Goal: Task Accomplishment & Management: Manage account settings

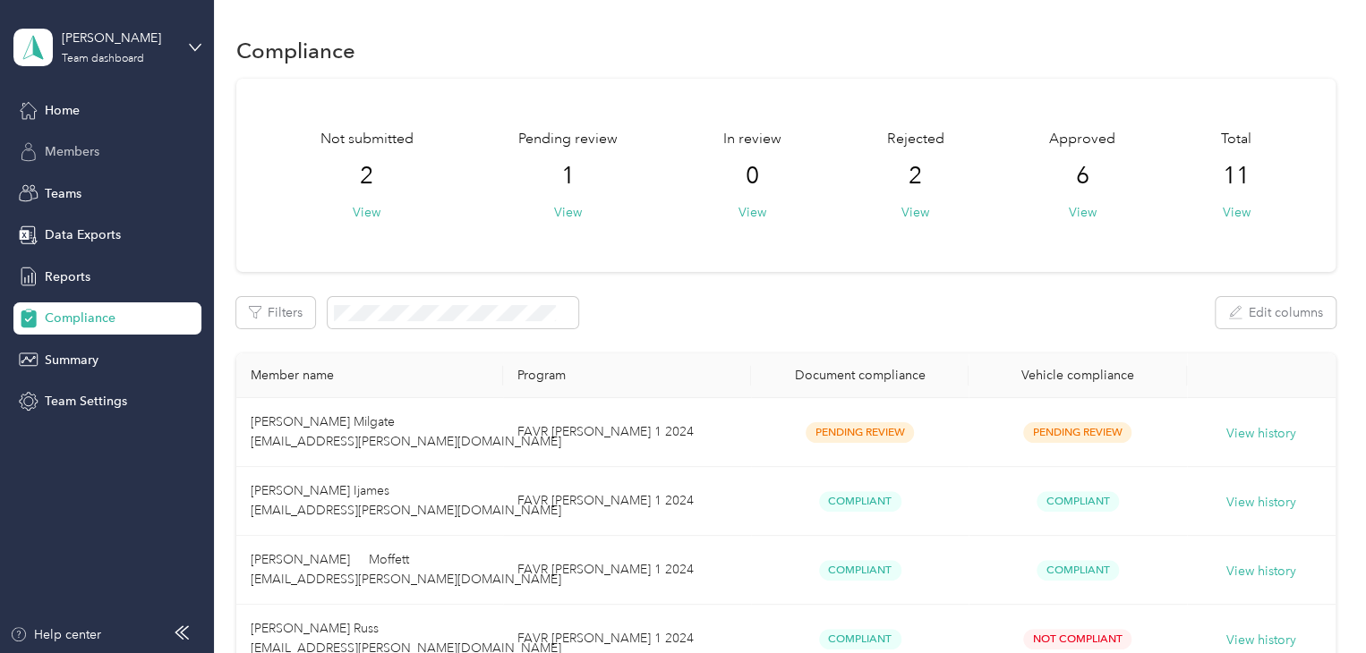
click at [79, 146] on span "Members" at bounding box center [72, 151] width 55 height 19
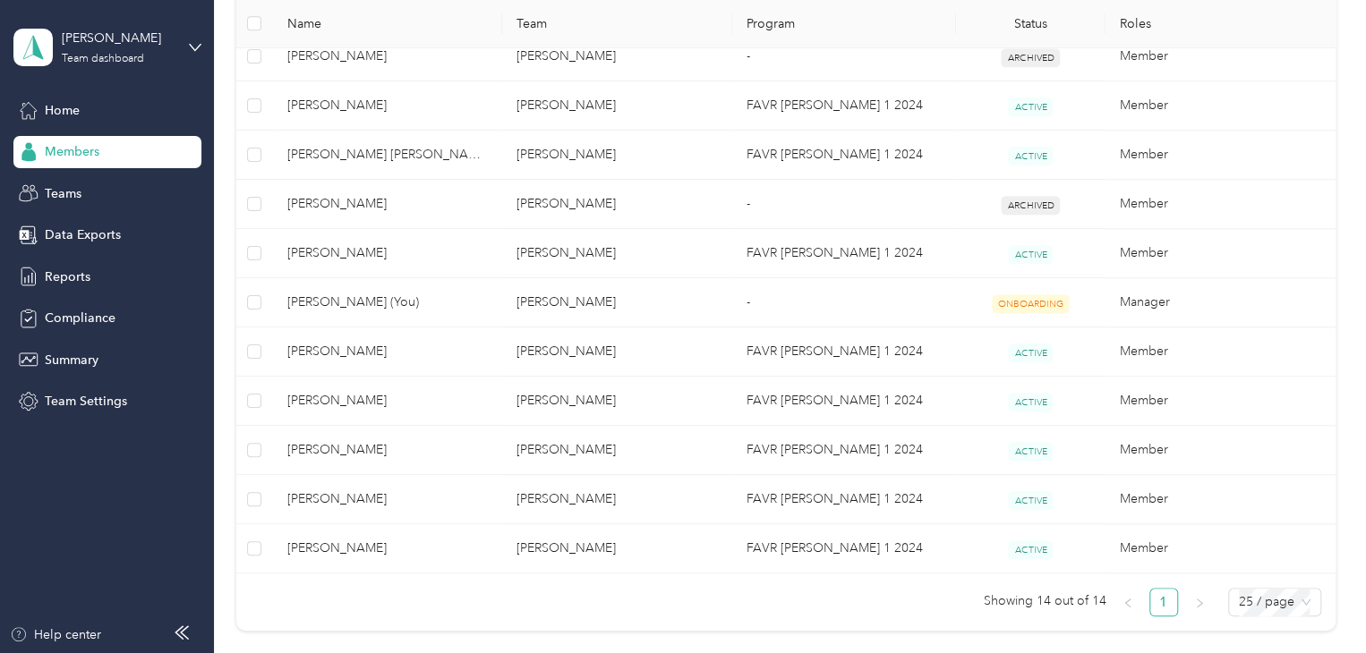
scroll to position [645, 0]
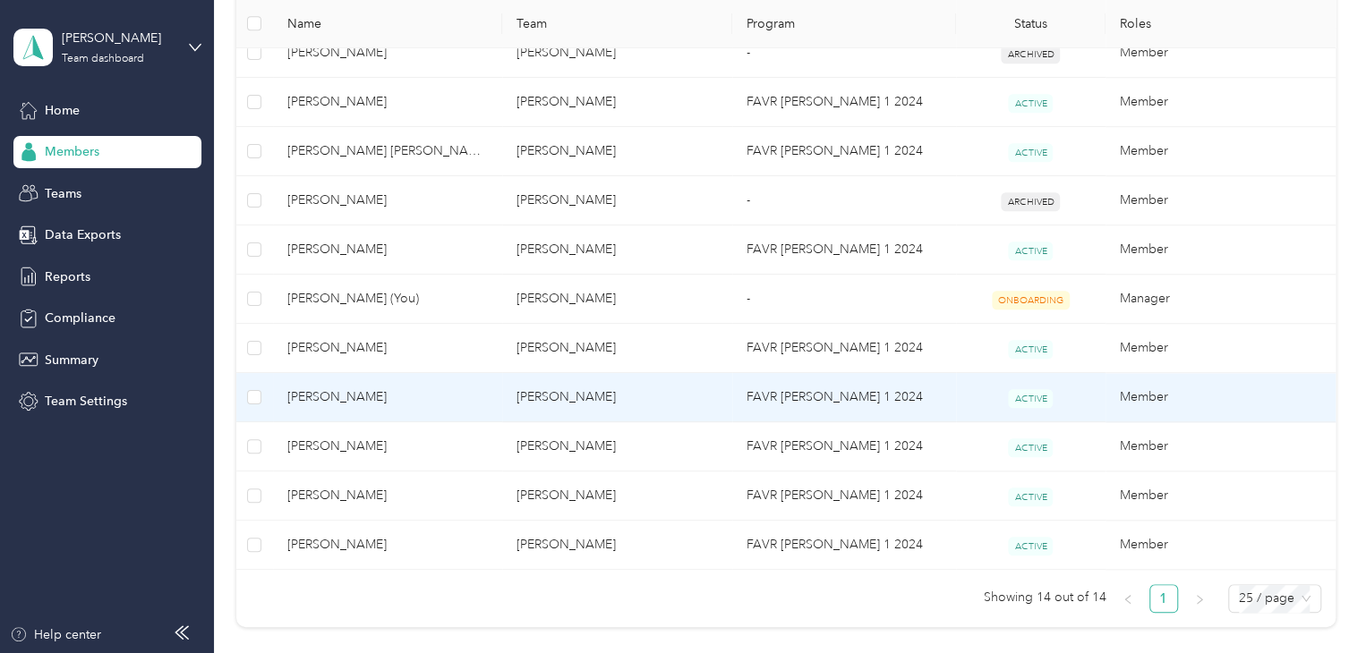
click at [322, 398] on span "[PERSON_NAME]" at bounding box center [387, 398] width 201 height 20
click at [322, 398] on div at bounding box center [683, 326] width 1366 height 653
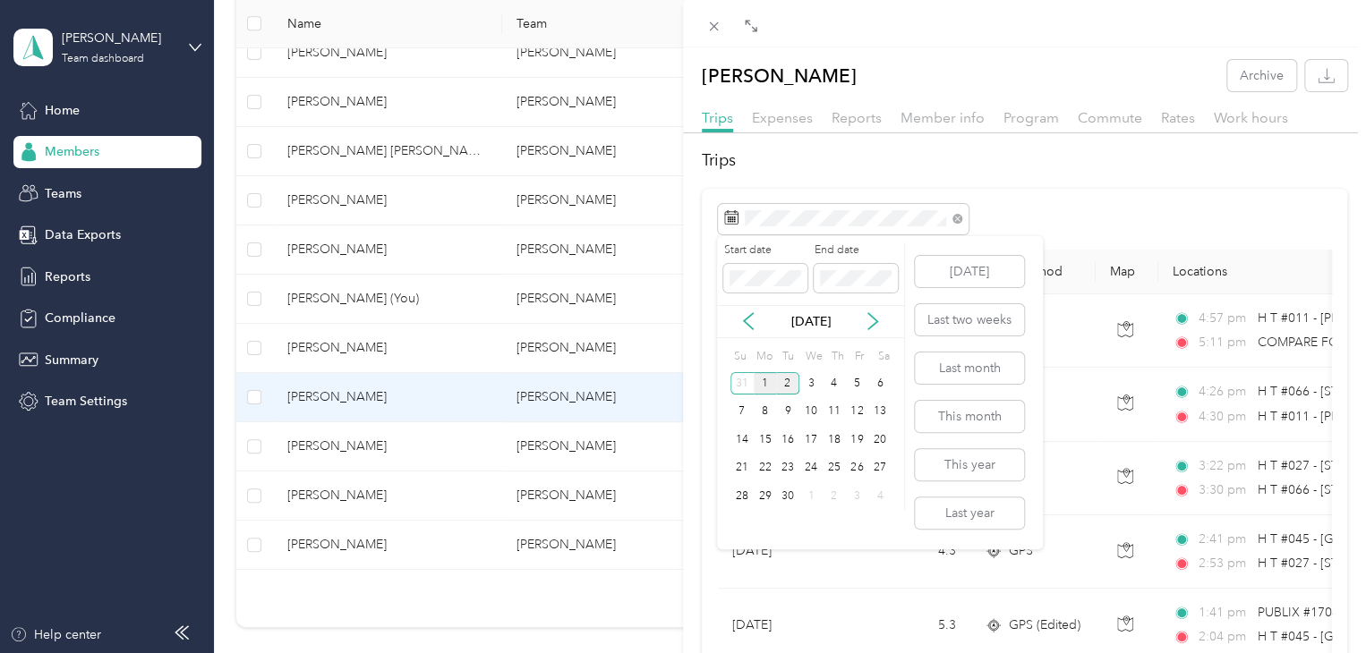
click at [771, 379] on div "1" at bounding box center [765, 383] width 23 height 22
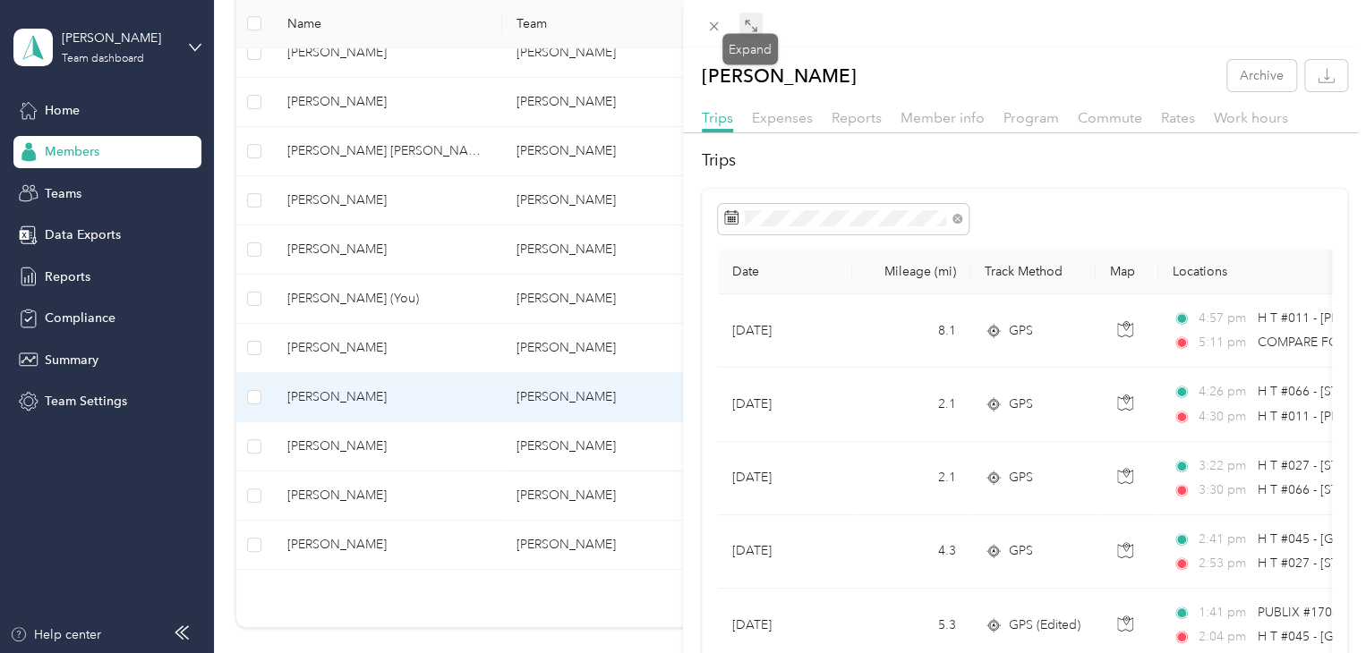
click at [750, 23] on icon at bounding box center [751, 26] width 14 height 14
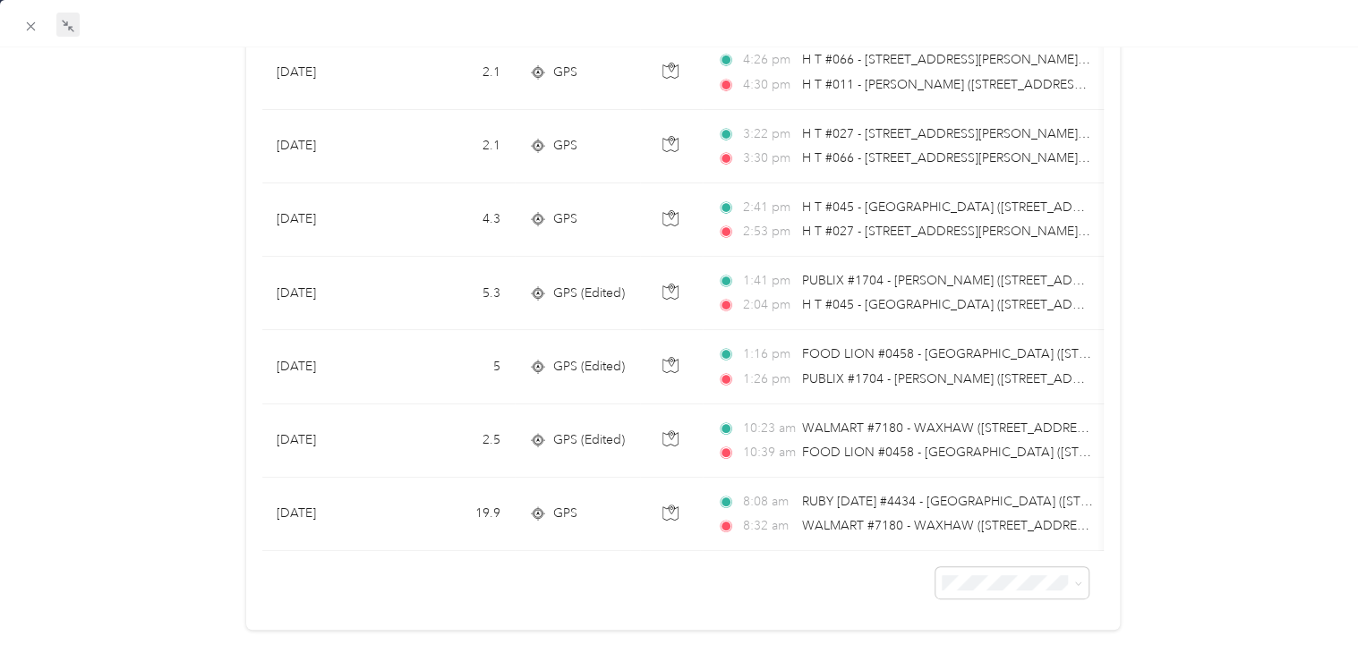
scroll to position [340, 0]
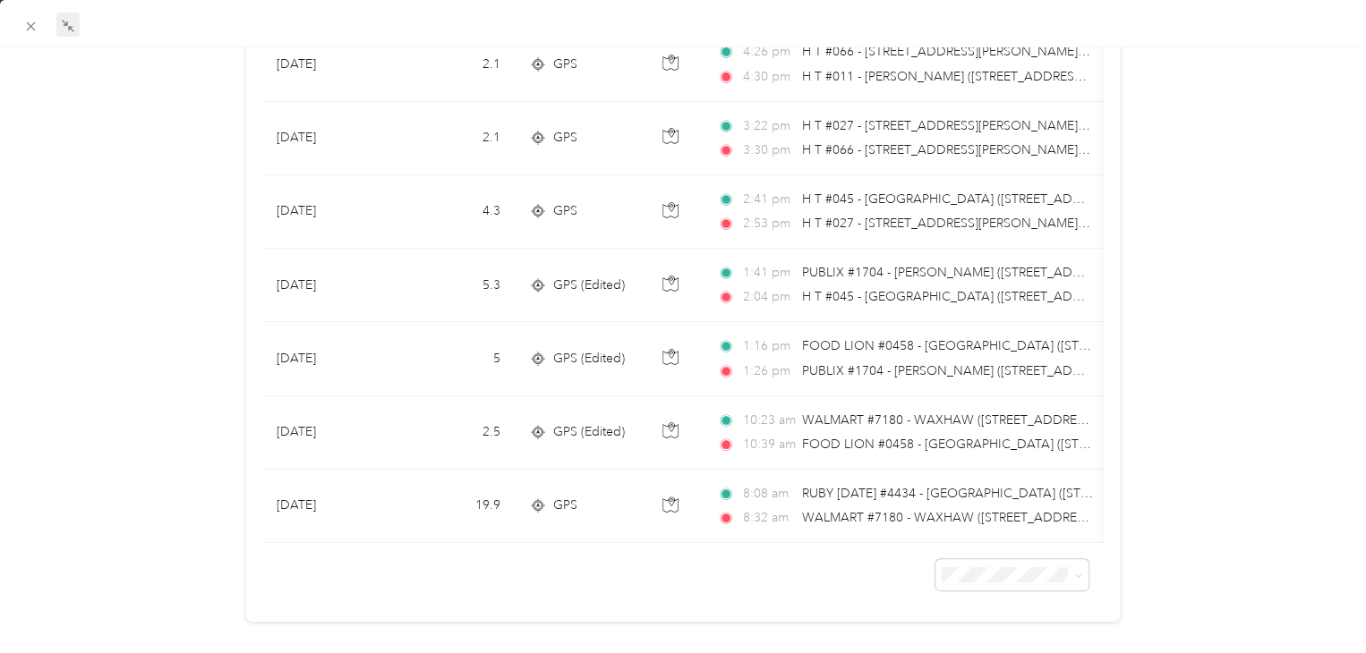
click at [1251, 407] on div "[PERSON_NAME] Archive Trips Expenses Reports Member info Program Commute Rates …" at bounding box center [683, 174] width 1366 height 909
click at [67, 25] on icon at bounding box center [64, 22] width 5 height 5
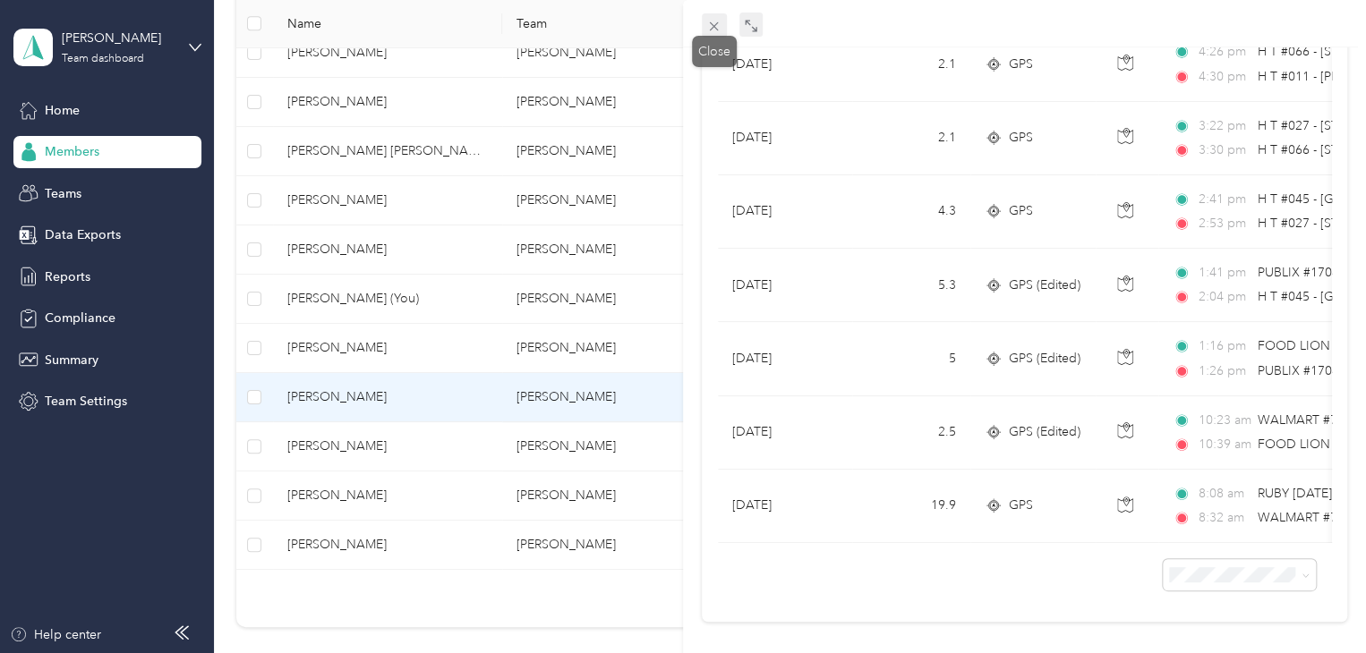
click at [713, 27] on icon at bounding box center [714, 26] width 9 height 9
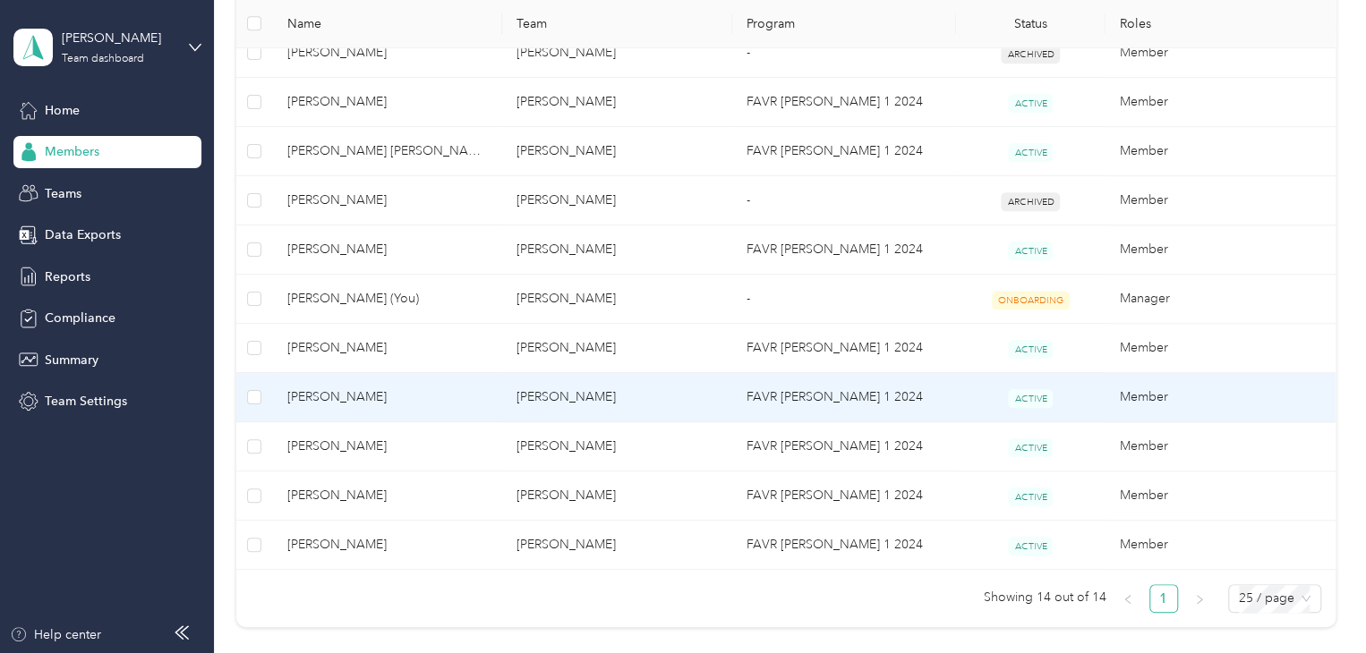
scroll to position [249, 0]
